Goal: Information Seeking & Learning: Learn about a topic

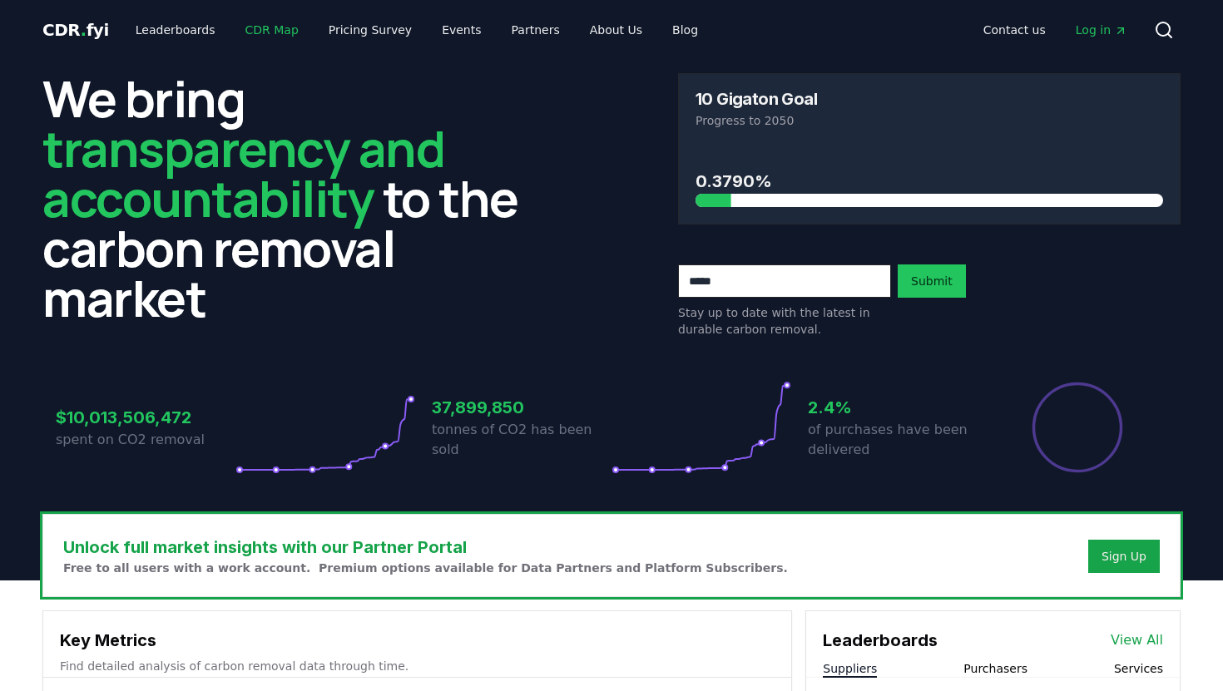
click at [274, 34] on link "CDR Map" at bounding box center [272, 30] width 80 height 30
click at [253, 36] on link "CDR Map" at bounding box center [272, 30] width 80 height 30
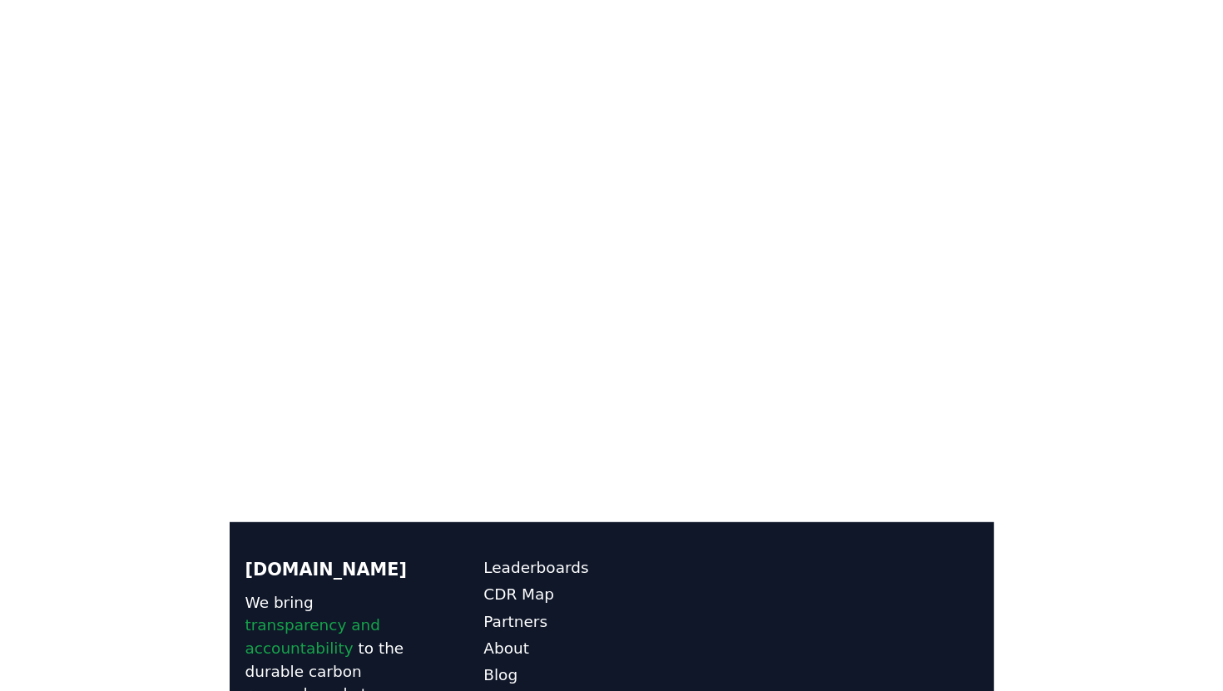
scroll to position [363, 0]
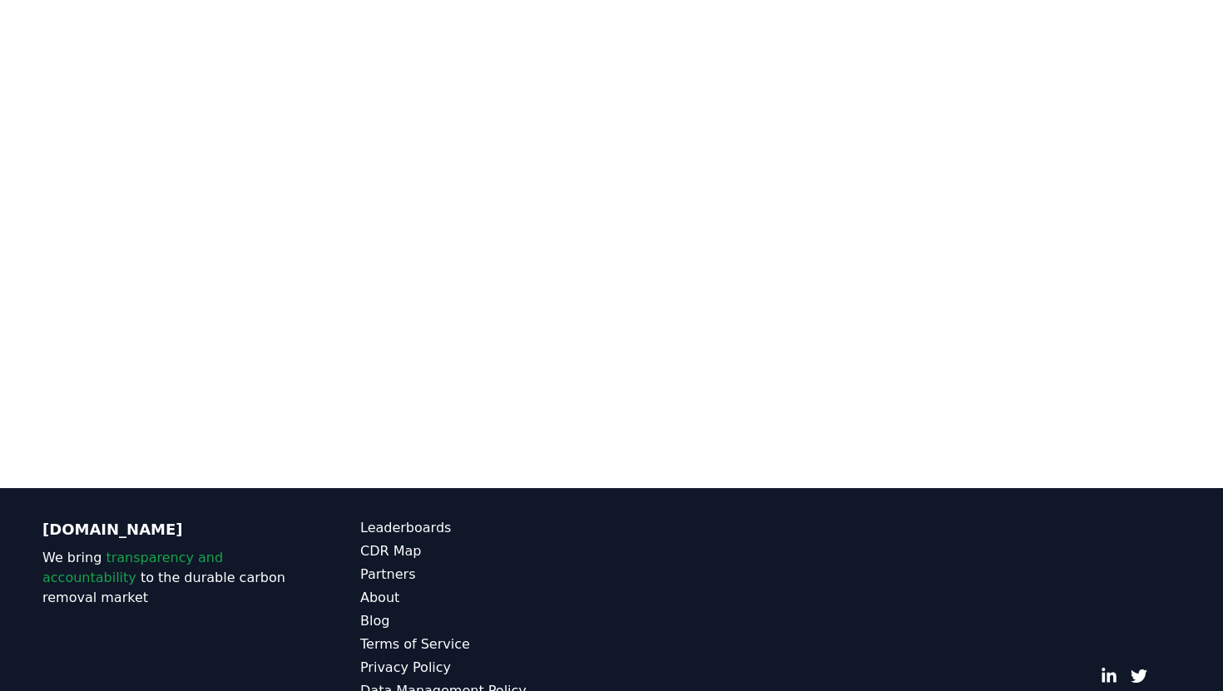
scroll to position [462, 0]
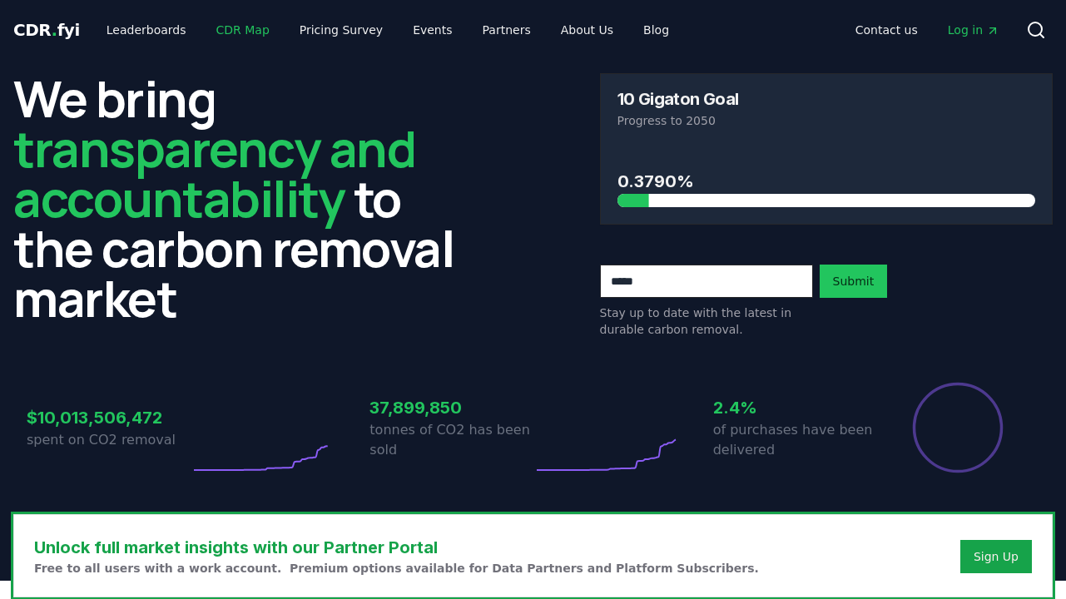
click at [230, 34] on link "CDR Map" at bounding box center [243, 30] width 80 height 30
